Goal: Check status: Check status

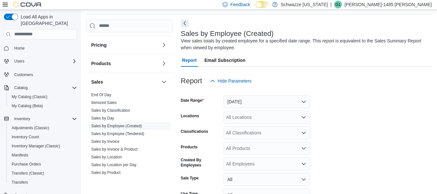
scroll to position [259, 0]
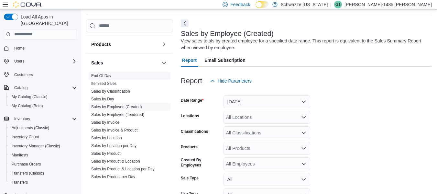
click at [103, 76] on link "End Of Day" at bounding box center [101, 75] width 20 height 5
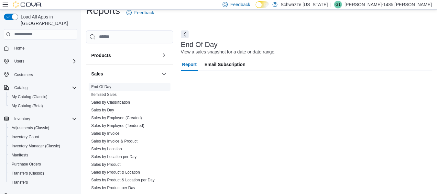
scroll to position [11, 0]
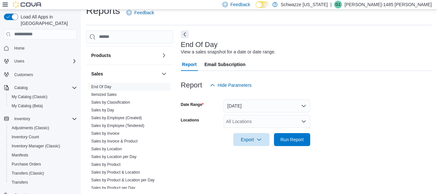
click at [249, 124] on div "All Locations" at bounding box center [266, 121] width 87 height 13
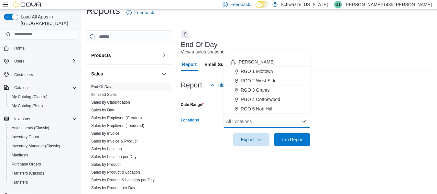
scroll to position [291, 0]
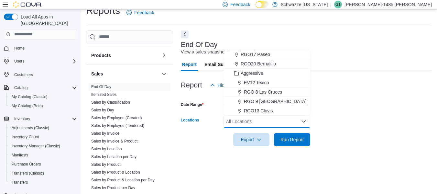
click at [258, 63] on span "RGO20 Bernalillo" at bounding box center [258, 63] width 35 height 6
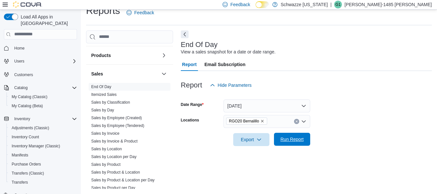
click at [292, 137] on span "Run Report" at bounding box center [291, 139] width 23 height 6
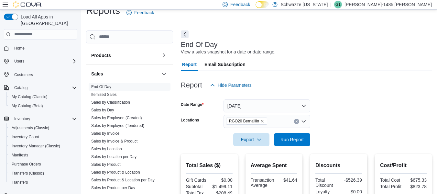
scroll to position [108, 0]
